Goal: Information Seeking & Learning: Learn about a topic

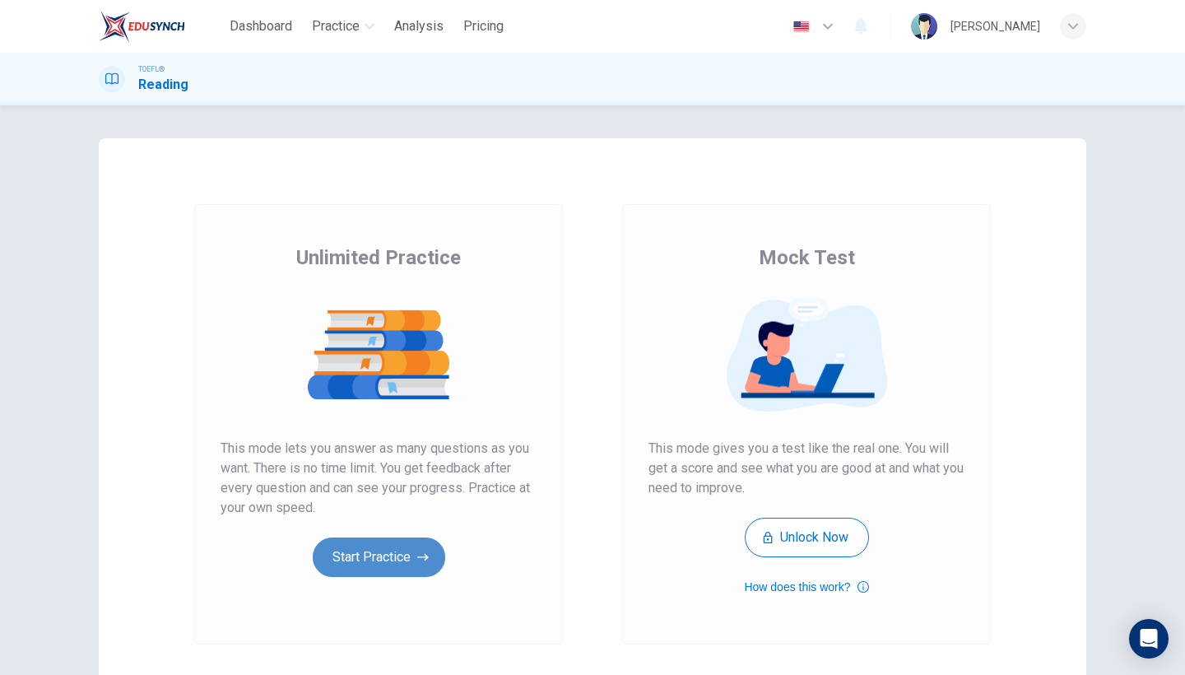
click at [377, 557] on button "Start Practice" at bounding box center [379, 558] width 133 height 40
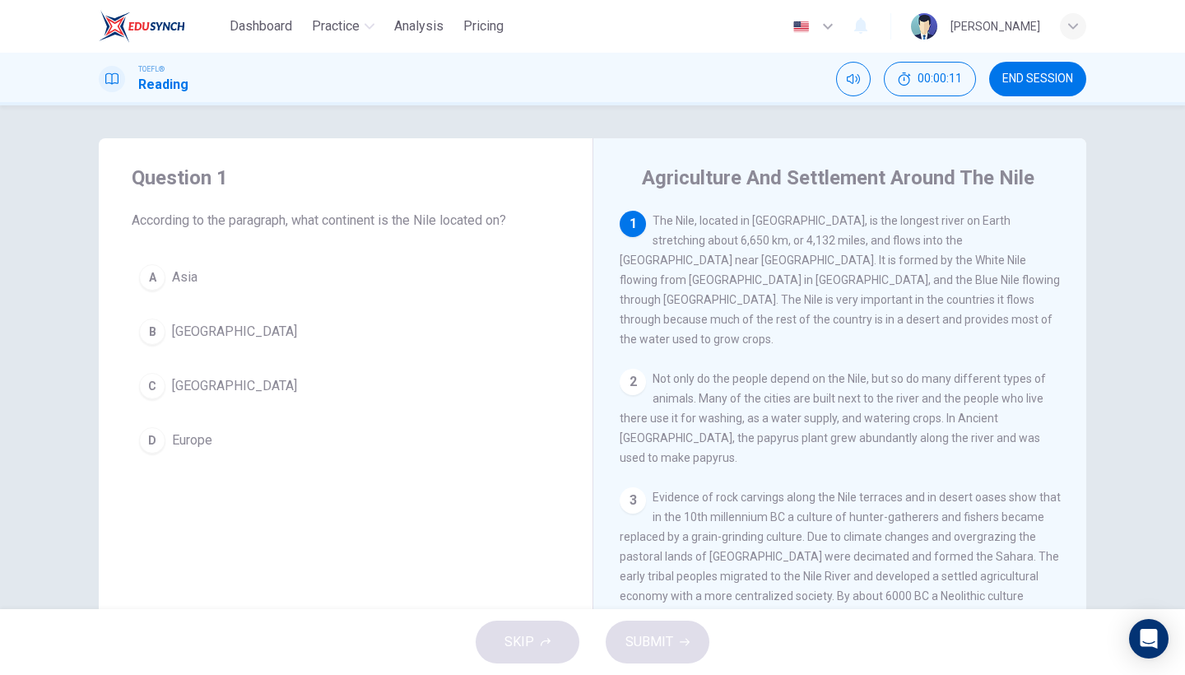
click at [175, 397] on button "C Africa" at bounding box center [346, 386] width 428 height 41
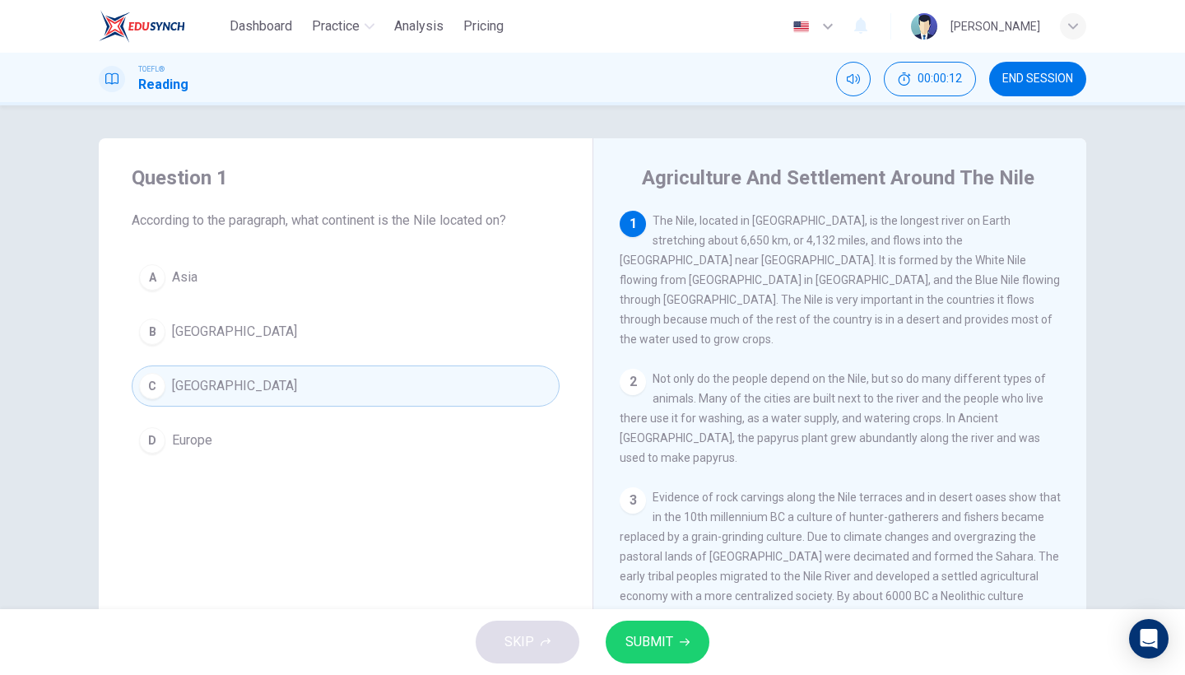
click at [696, 640] on button "SUBMIT" at bounding box center [658, 642] width 104 height 43
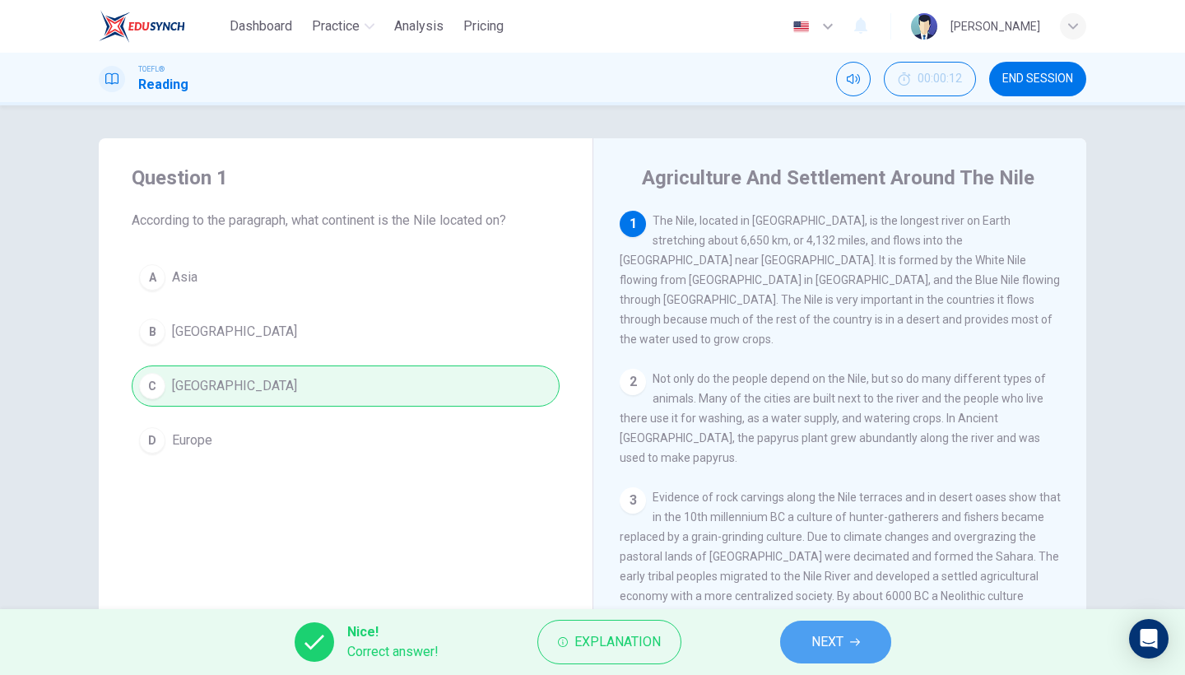
click at [796, 636] on button "NEXT" at bounding box center [835, 642] width 111 height 43
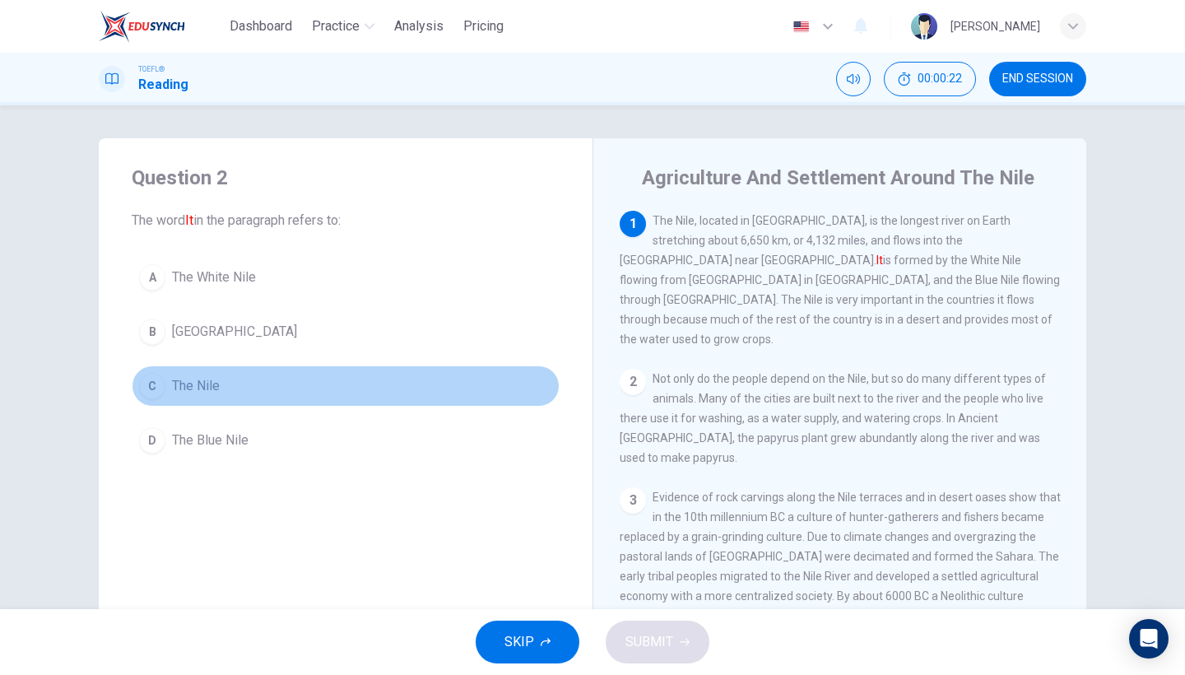
click at [210, 381] on span "The Nile" at bounding box center [196, 386] width 48 height 20
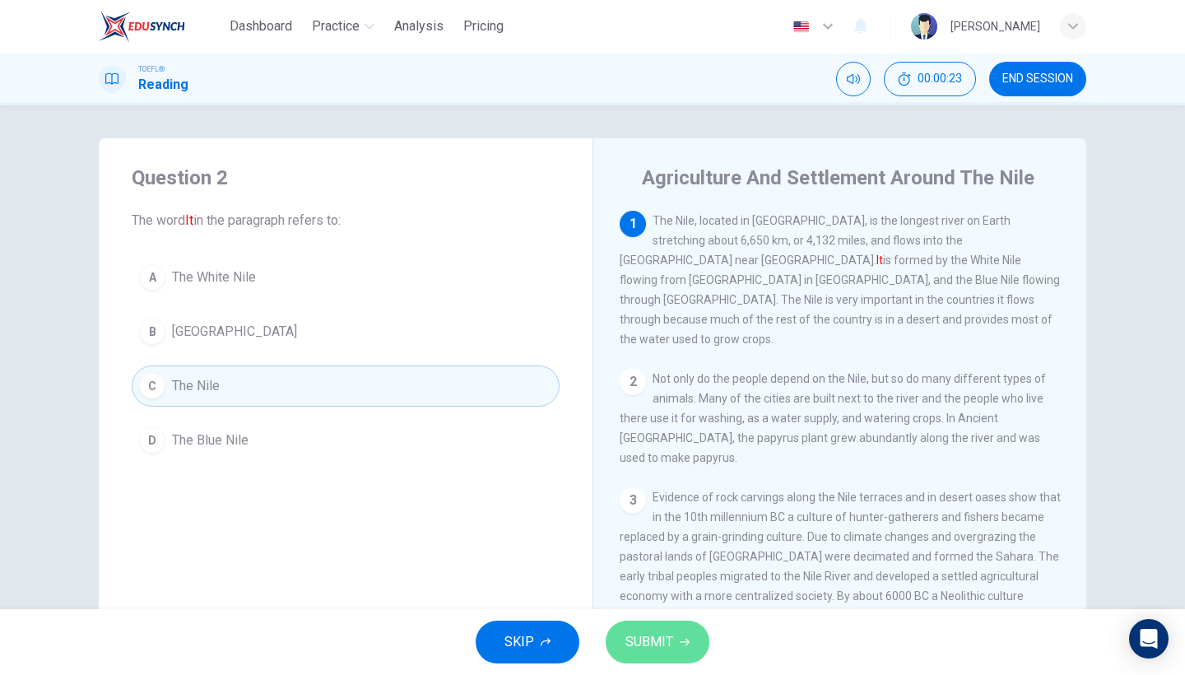
click at [652, 637] on span "SUBMIT" at bounding box center [650, 642] width 48 height 23
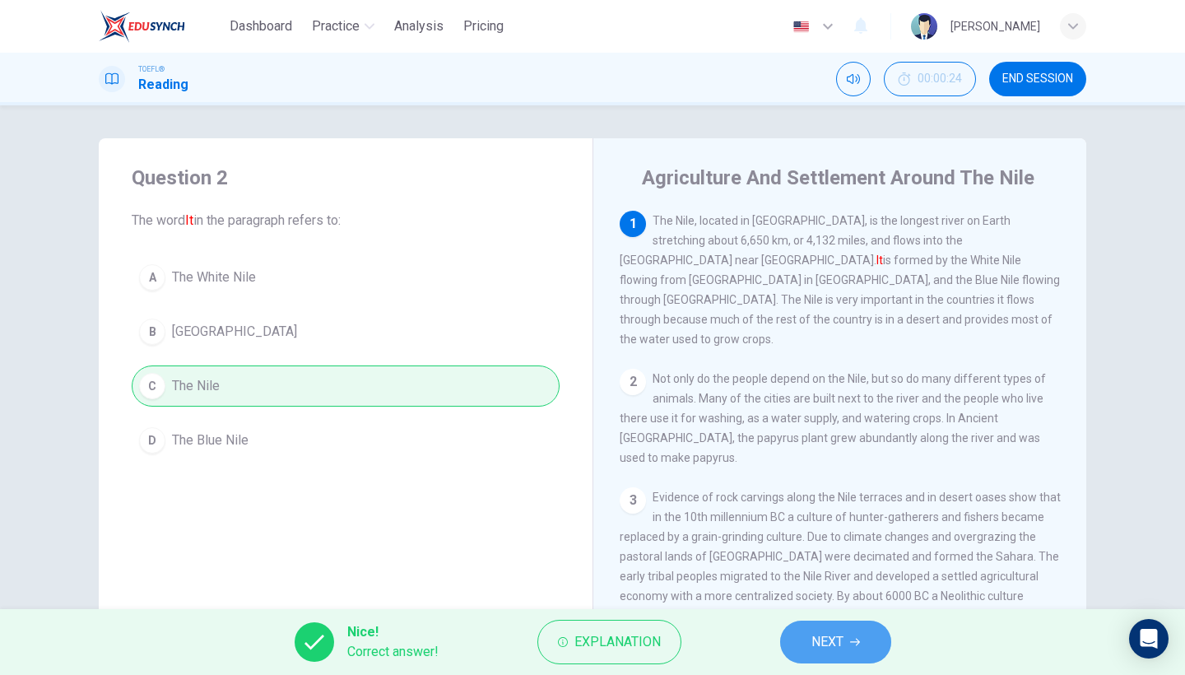
click at [824, 635] on span "NEXT" at bounding box center [828, 642] width 32 height 23
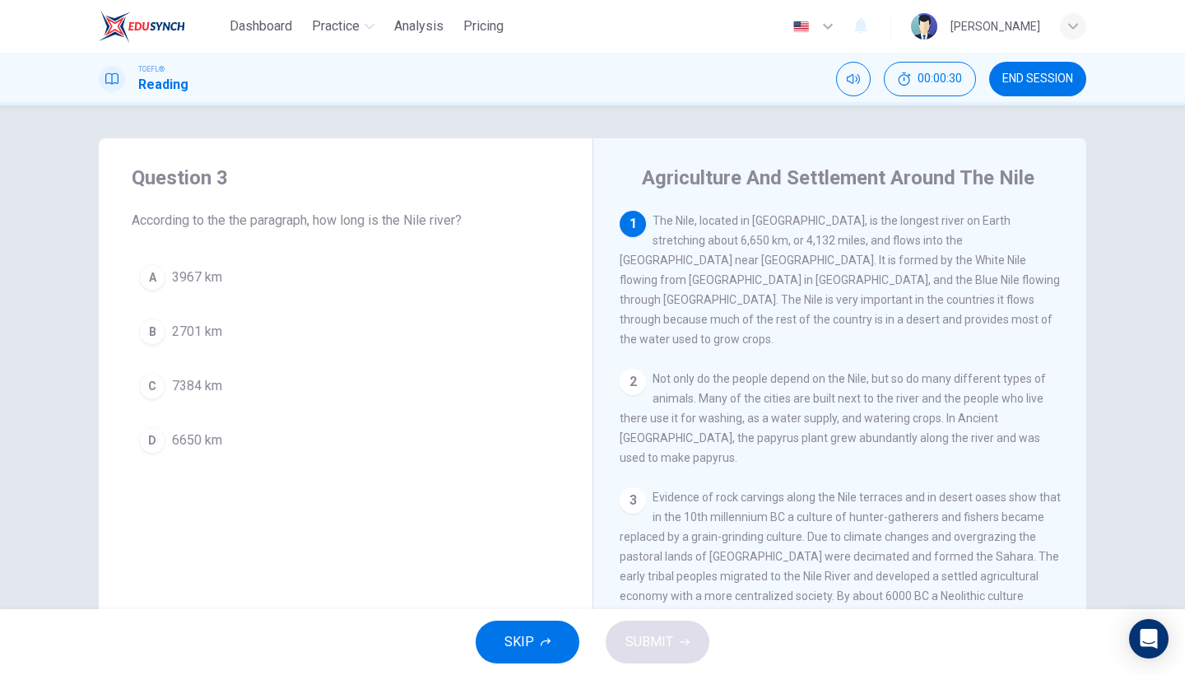
click at [207, 438] on span "6650 km" at bounding box center [197, 441] width 50 height 20
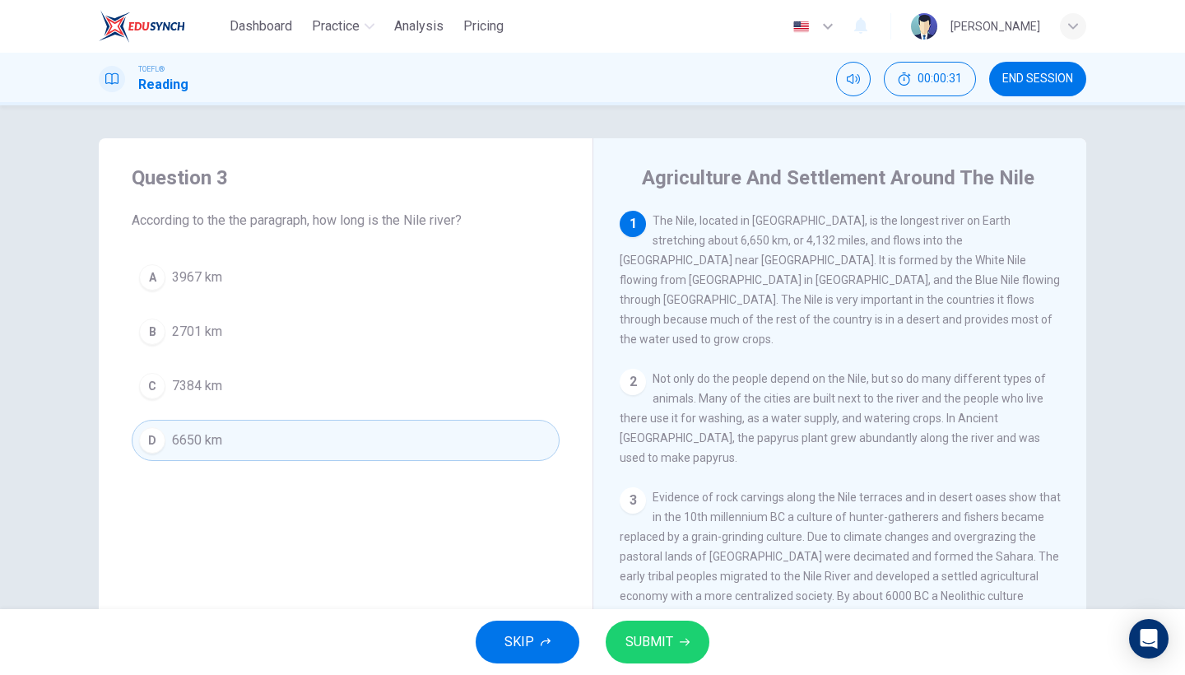
click at [645, 635] on span "SUBMIT" at bounding box center [650, 642] width 48 height 23
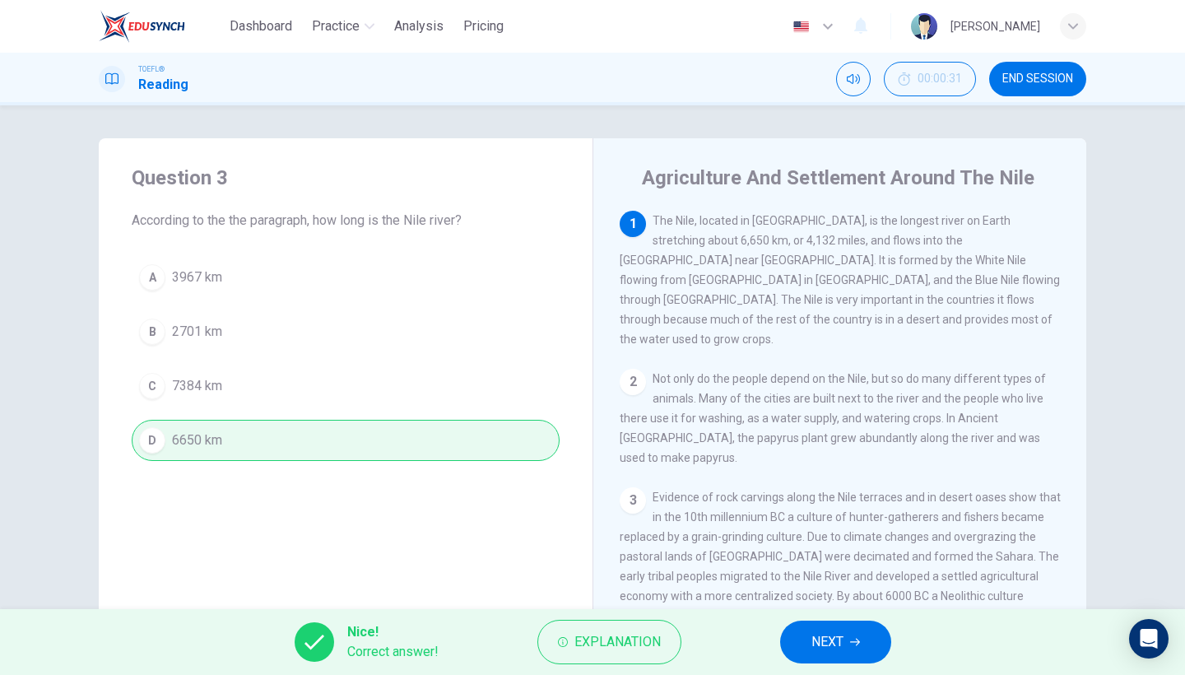
click at [817, 651] on span "NEXT" at bounding box center [828, 642] width 32 height 23
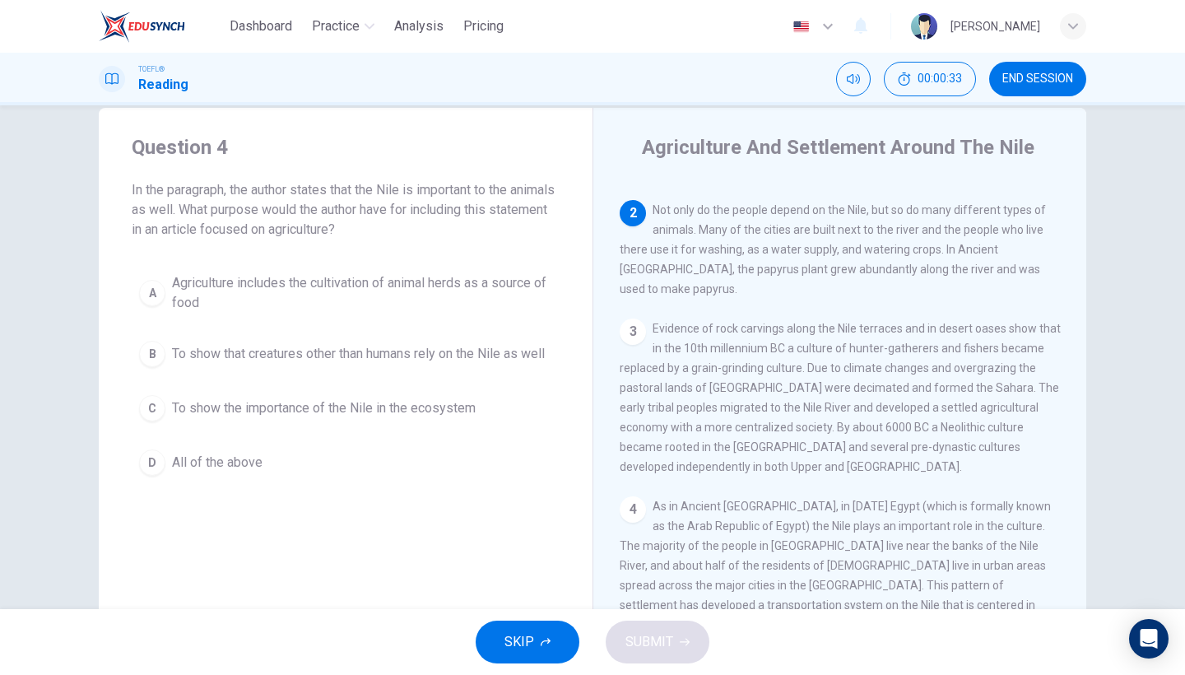
scroll to position [25, 0]
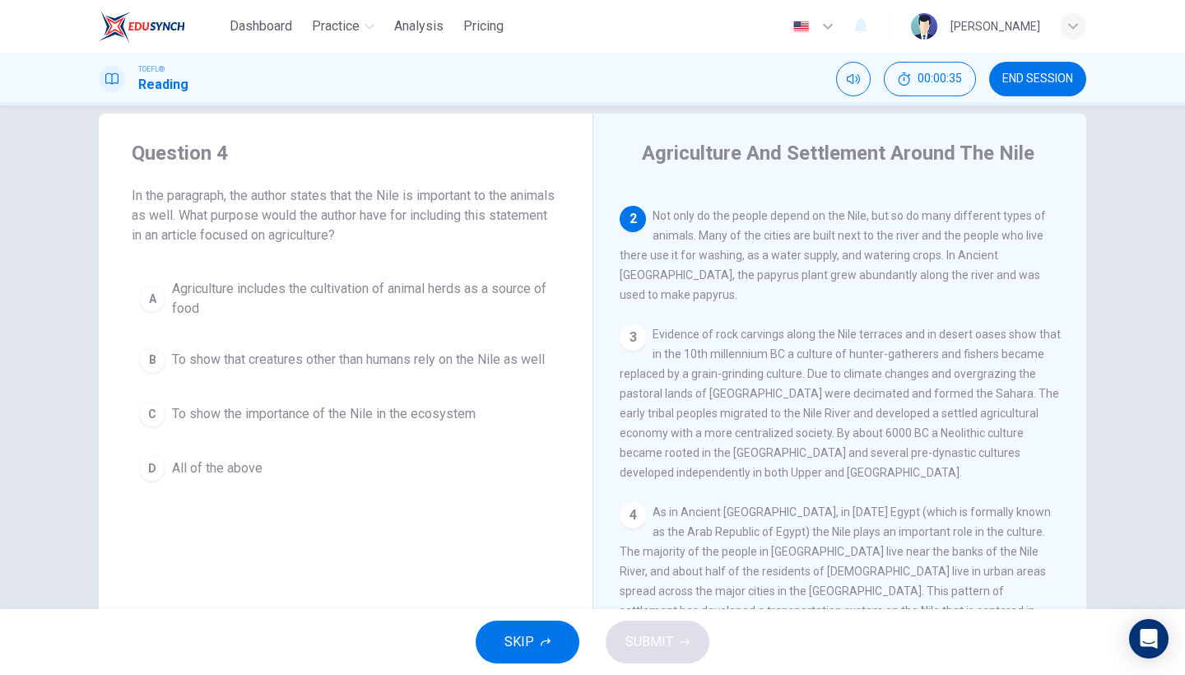
drag, startPoint x: 278, startPoint y: 204, endPoint x: 368, endPoint y: 229, distance: 93.1
click at [368, 229] on span "In the paragraph, the author states that the Nile is important to the animals a…" at bounding box center [346, 215] width 428 height 59
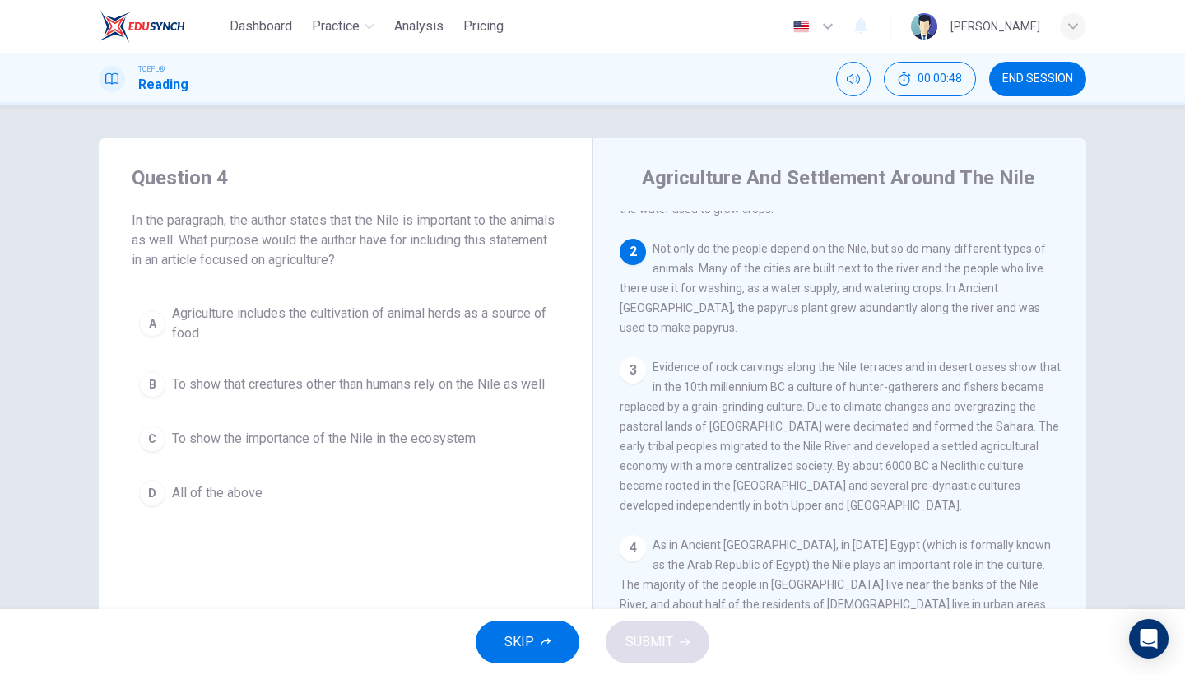
scroll to position [130, 0]
click at [1064, 73] on span "END SESSION" at bounding box center [1038, 78] width 71 height 13
